Goal: Browse casually

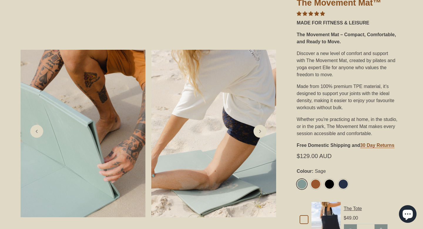
scroll to position [103, 0]
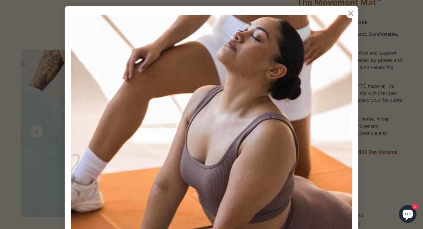
click at [352, 28] on img "POPUP Form" at bounding box center [211, 155] width 281 height 281
click at [352, 14] on circle "Close dialog" at bounding box center [351, 14] width 10 height 10
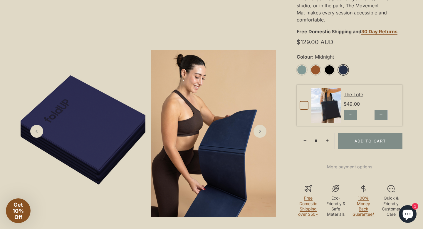
scroll to position [222, 0]
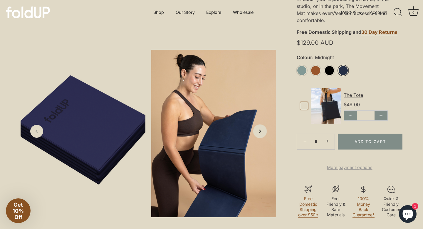
click at [261, 130] on icon "Next slide" at bounding box center [260, 131] width 6 height 6
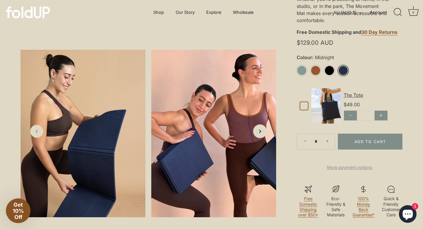
click at [261, 130] on icon "Next slide" at bounding box center [260, 131] width 6 height 6
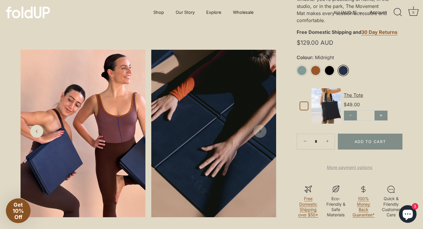
click at [261, 130] on icon "Next slide" at bounding box center [260, 131] width 6 height 6
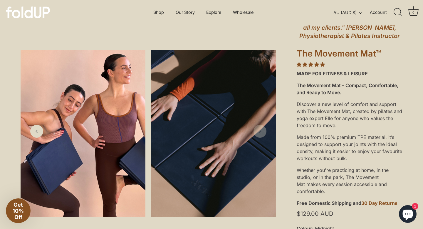
scroll to position [0, 0]
